Goal: Check status: Check status

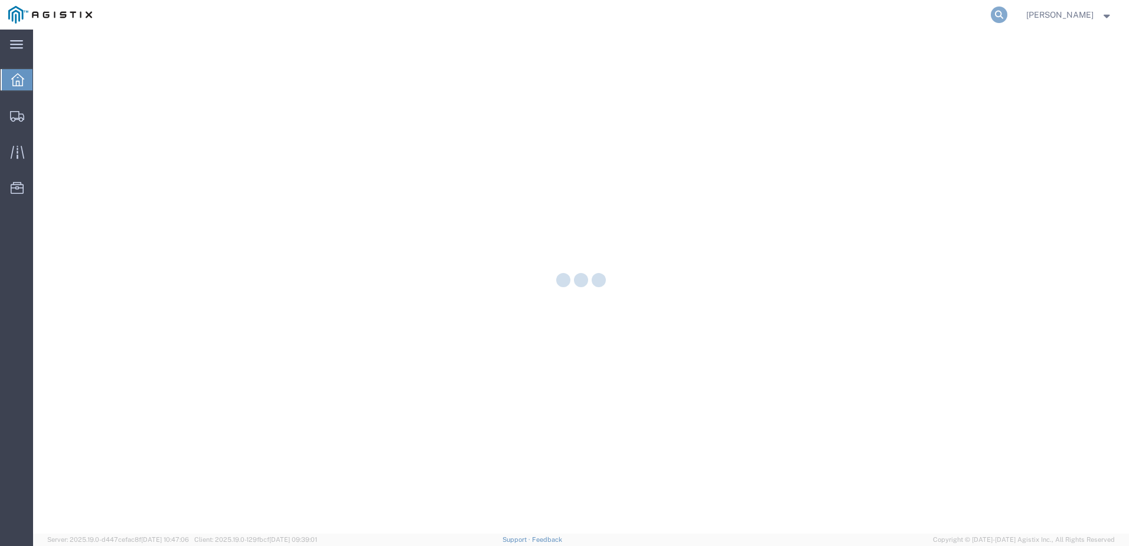
click at [1007, 15] on icon at bounding box center [999, 14] width 17 height 17
click at [882, 18] on input "search" at bounding box center [811, 15] width 359 height 28
paste input "529122931"
type input "529122931"
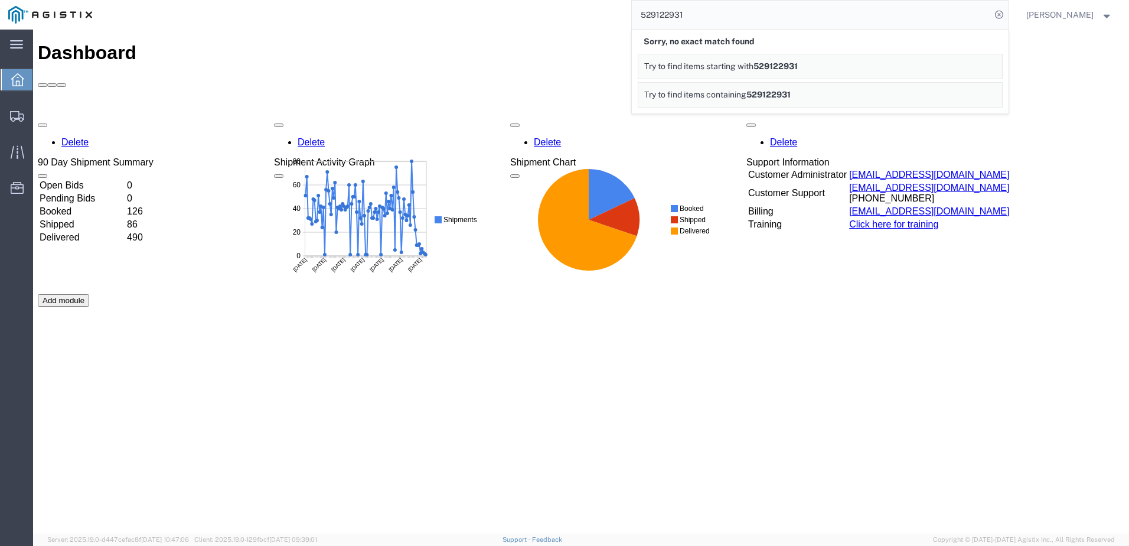
click at [766, 12] on input "529122931" at bounding box center [811, 15] width 359 height 28
drag, startPoint x: 674, startPoint y: 15, endPoint x: 657, endPoint y: 15, distance: 17.1
click at [657, 15] on input "529122931" at bounding box center [811, 15] width 359 height 28
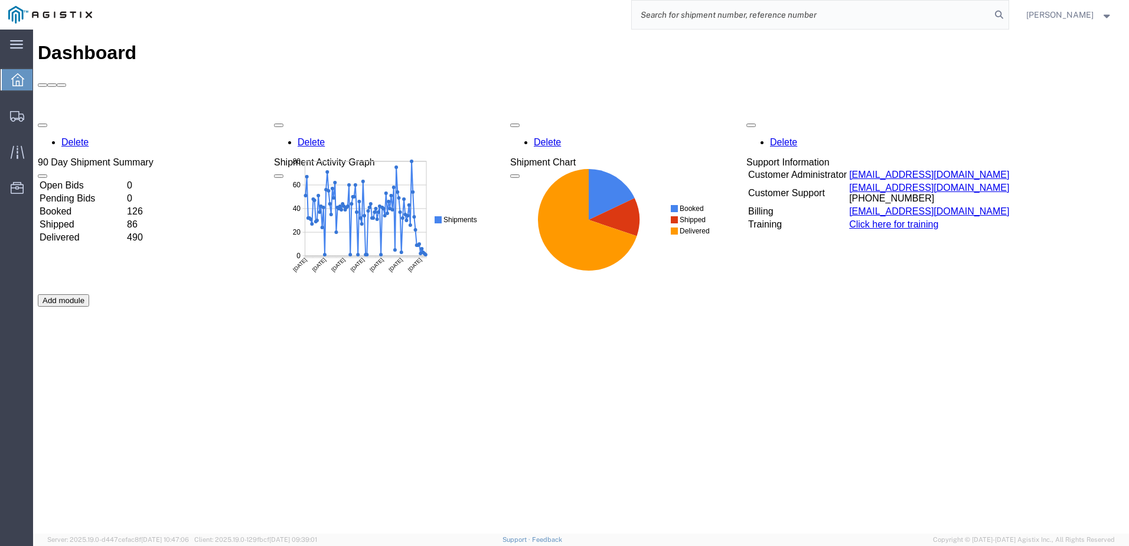
click at [850, 6] on input "search" at bounding box center [811, 15] width 359 height 28
paste input "56882370"
type input "56882370"
